Goal: Navigation & Orientation: Go to known website

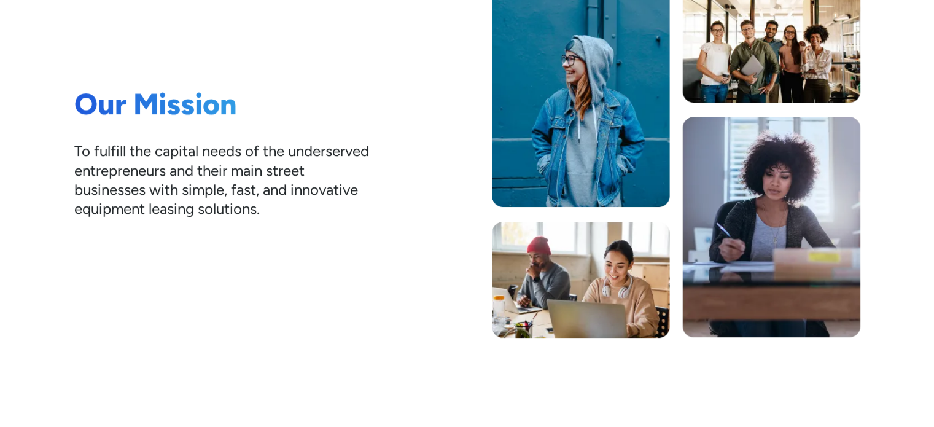
scroll to position [276, 0]
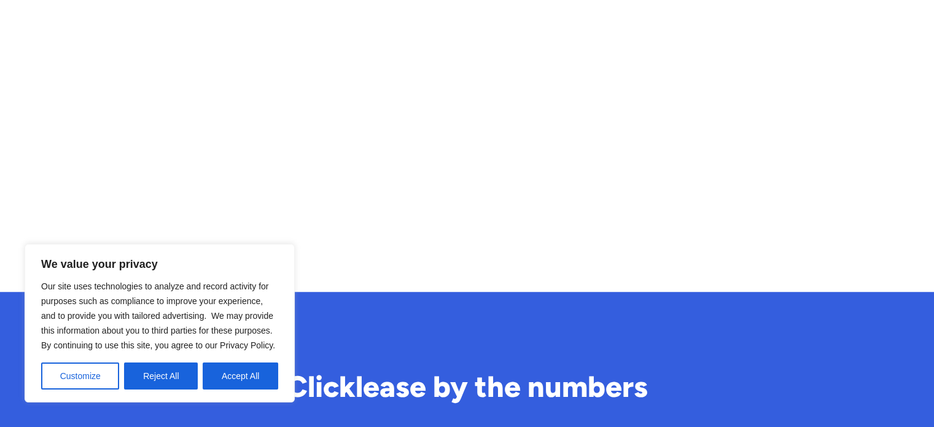
drag, startPoint x: 937, startPoint y: 66, endPoint x: 935, endPoint y: 220, distance: 154.1
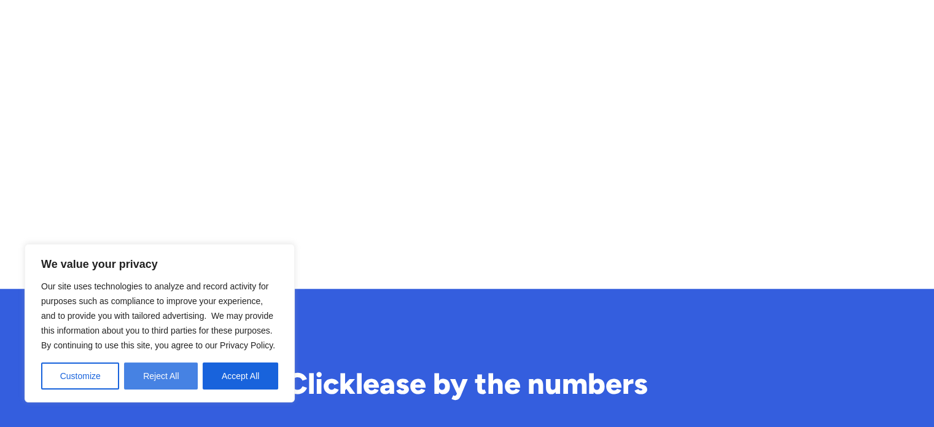
click at [152, 373] on button "Reject All" at bounding box center [161, 375] width 74 height 27
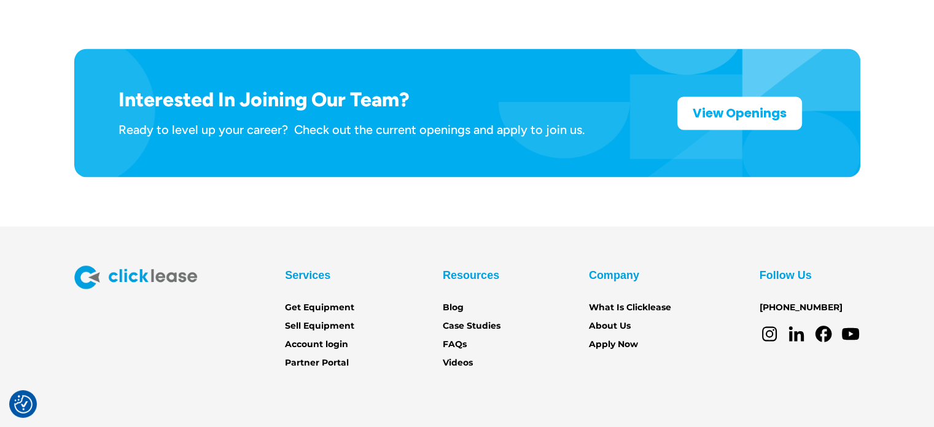
scroll to position [2067, 0]
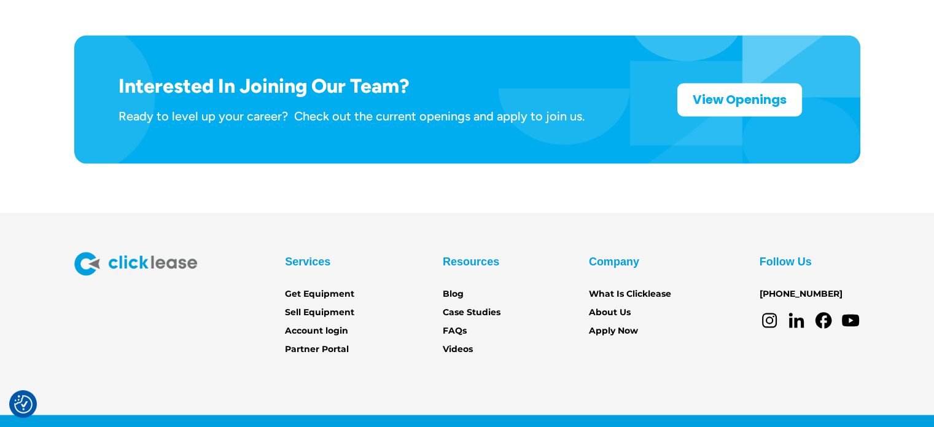
click at [717, 287] on div "Services Get Equipment Sell Equipment Account login Partner Portal Resources Bl…" at bounding box center [467, 304] width 786 height 104
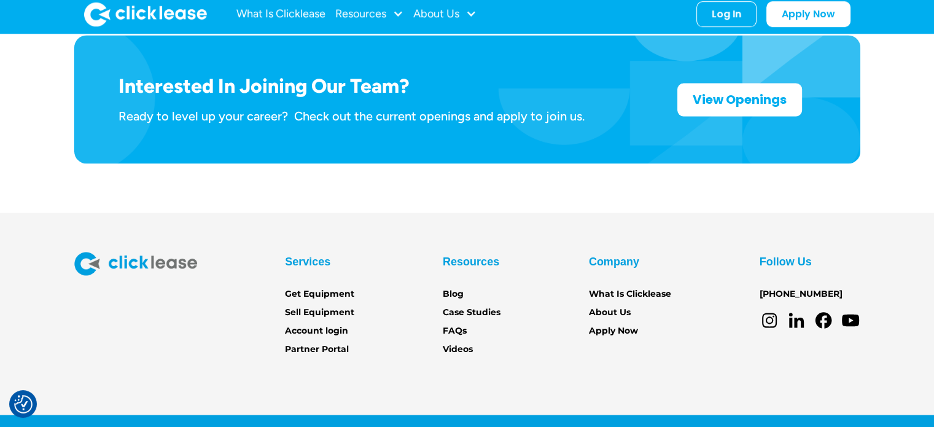
scroll to position [1694, 0]
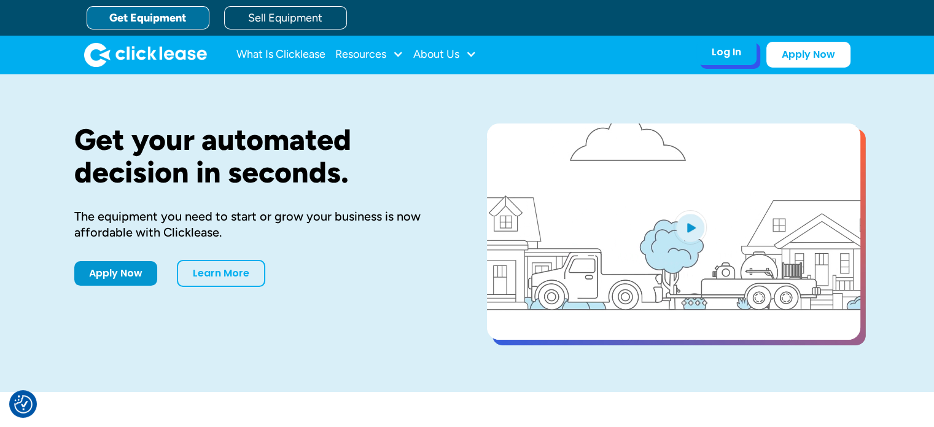
click at [734, 47] on div "Log In" at bounding box center [726, 52] width 29 height 12
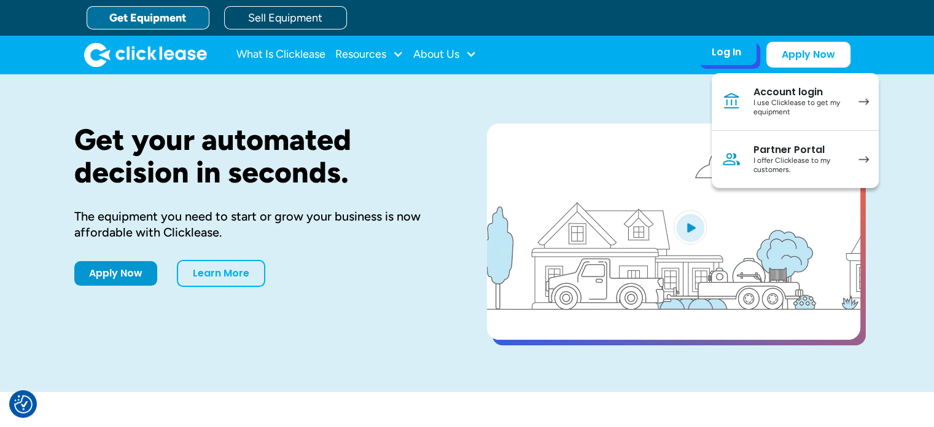
click at [720, 47] on div "Log In" at bounding box center [726, 52] width 29 height 12
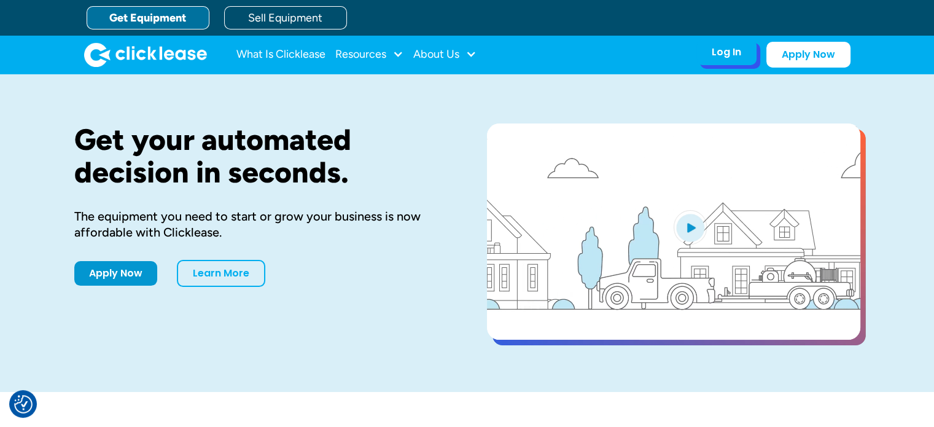
click at [739, 55] on div "Log In" at bounding box center [726, 52] width 29 height 12
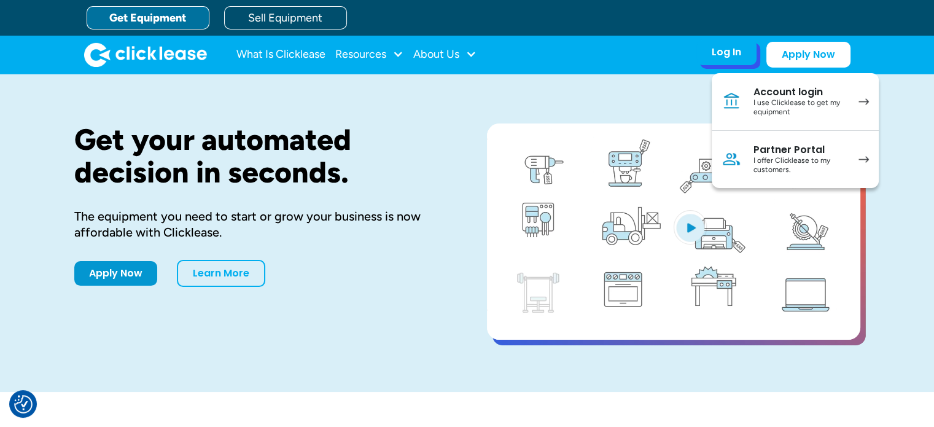
click at [781, 101] on div "I use Clicklease to get my equipment" at bounding box center [799, 107] width 93 height 19
